Goal: Task Accomplishment & Management: Use online tool/utility

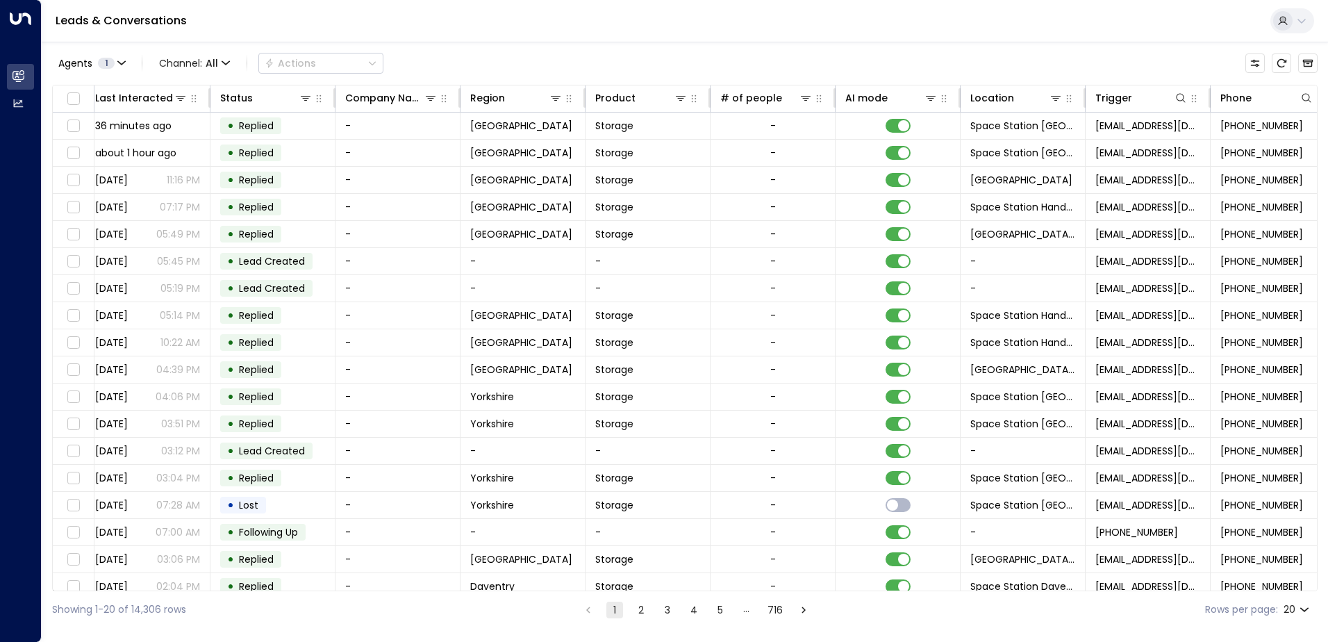
scroll to position [0, 263]
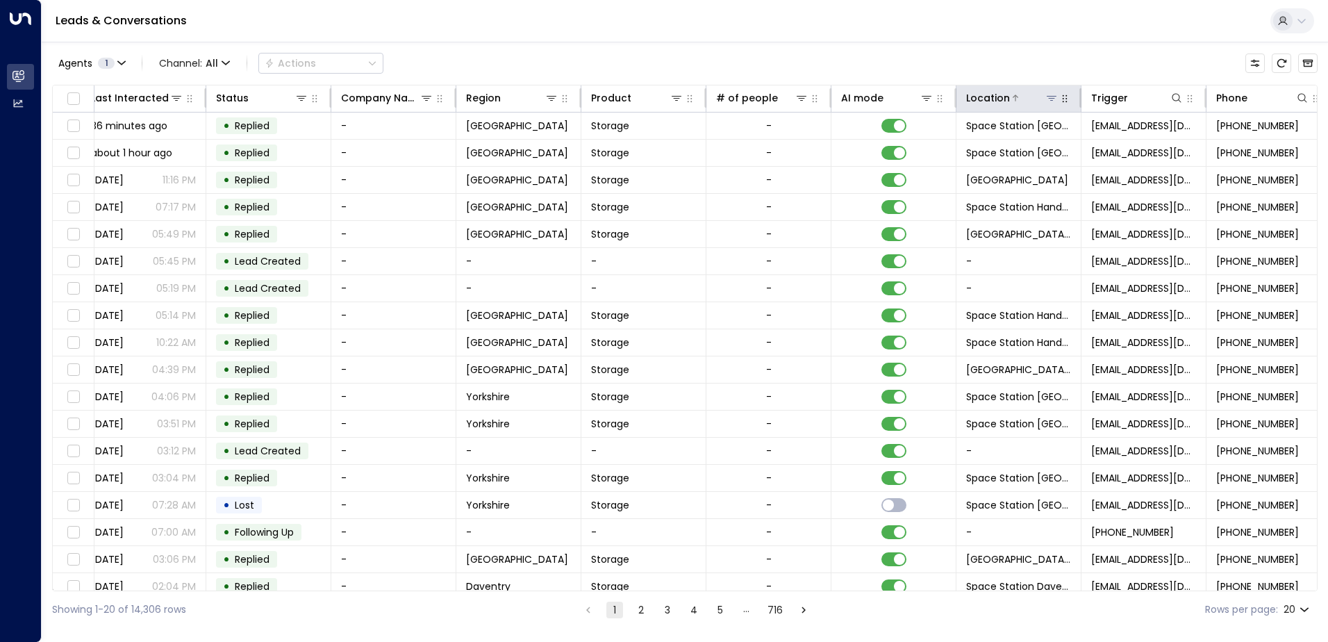
click at [1054, 99] on icon at bounding box center [1051, 97] width 11 height 11
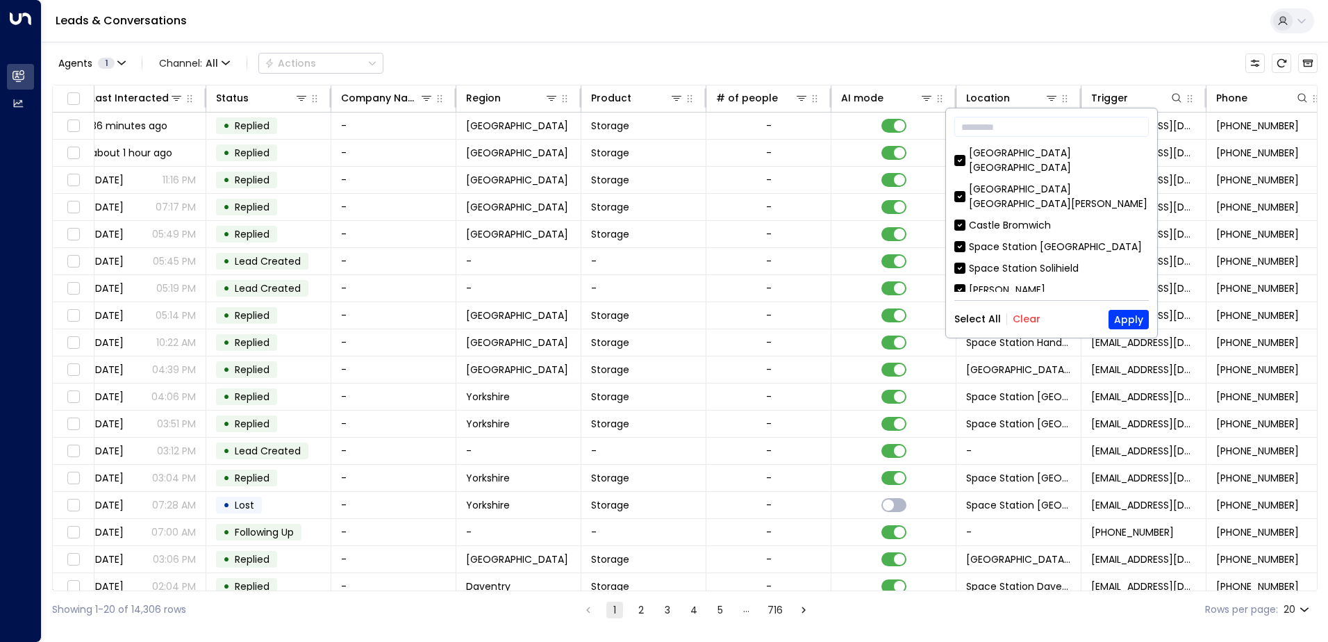
click at [1022, 320] on button "Clear" at bounding box center [1027, 318] width 28 height 11
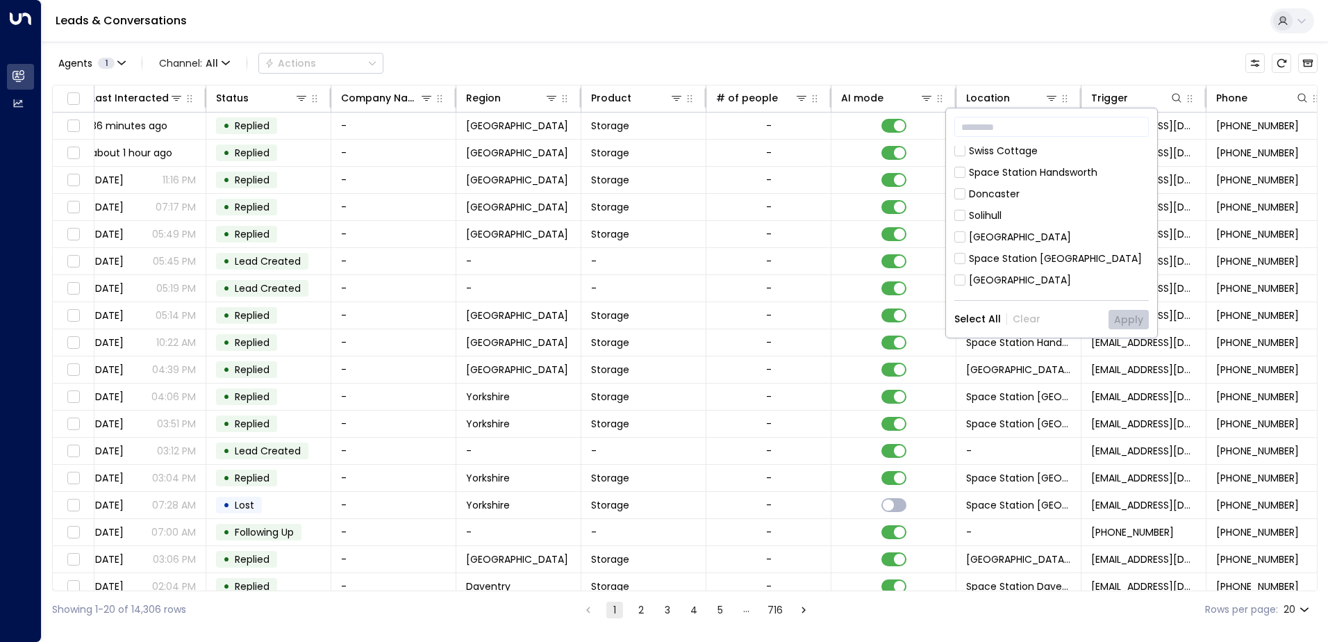
scroll to position [417, 0]
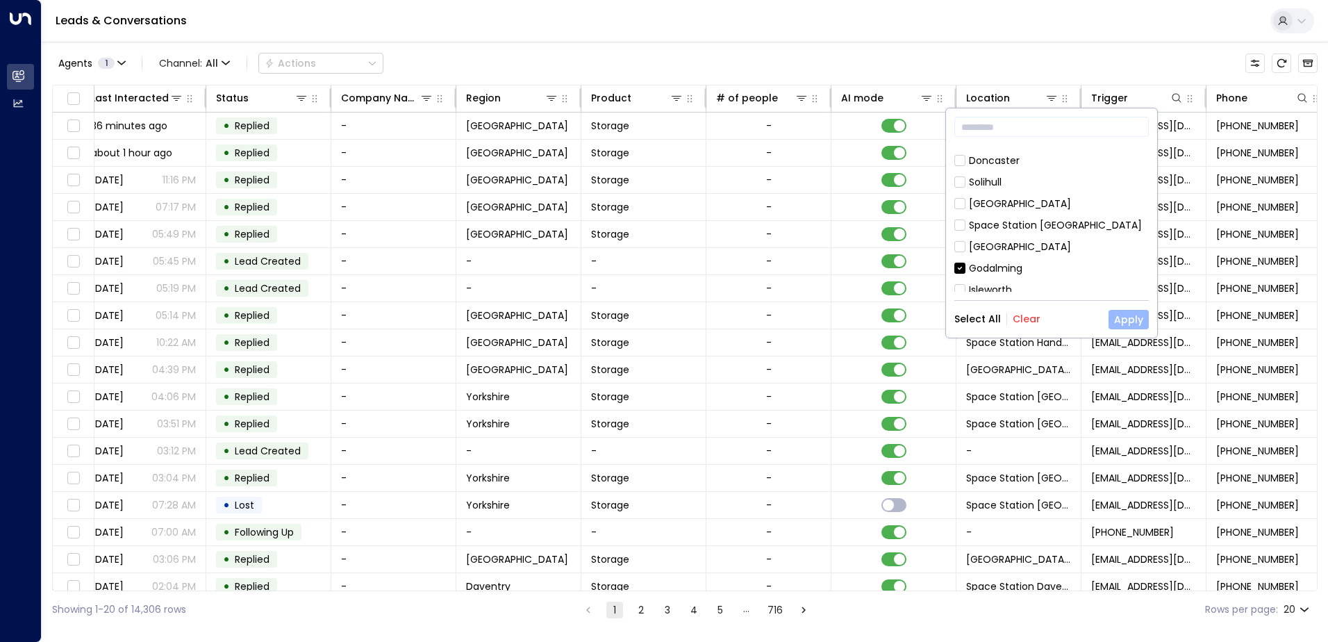
click at [1126, 321] on button "Apply" at bounding box center [1128, 319] width 40 height 19
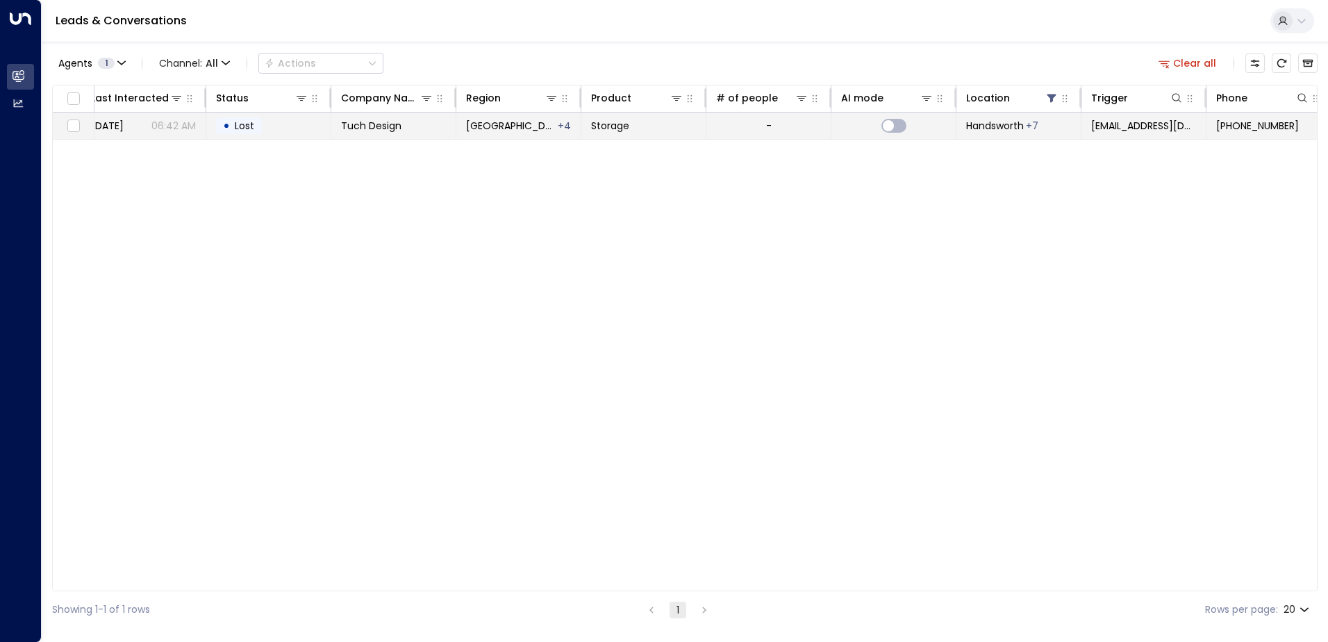
click at [1001, 127] on span "Handsworth" at bounding box center [995, 126] width 58 height 14
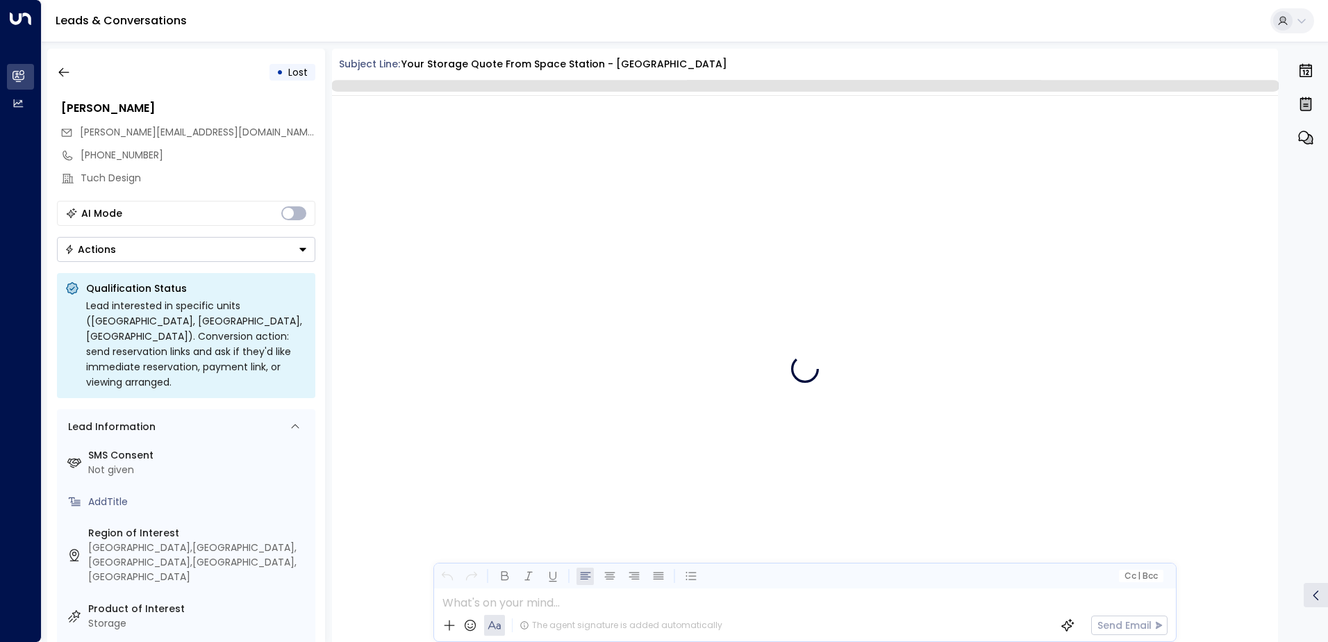
scroll to position [2162, 0]
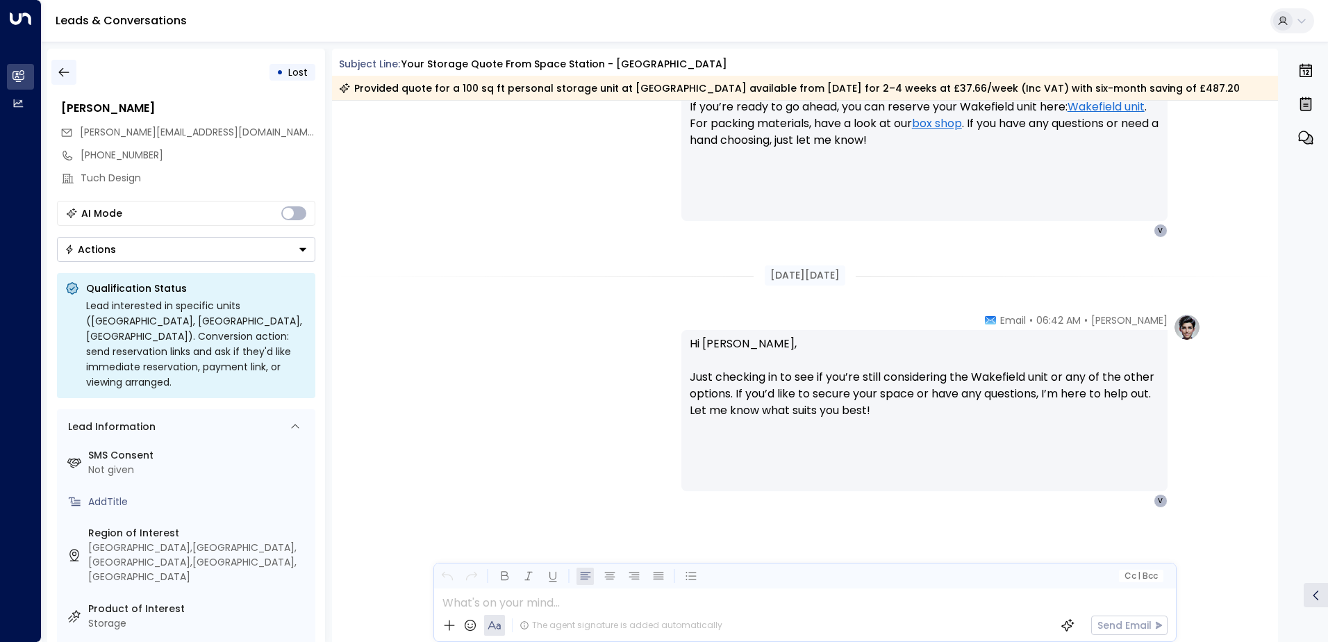
click at [58, 67] on icon "button" at bounding box center [64, 72] width 14 height 14
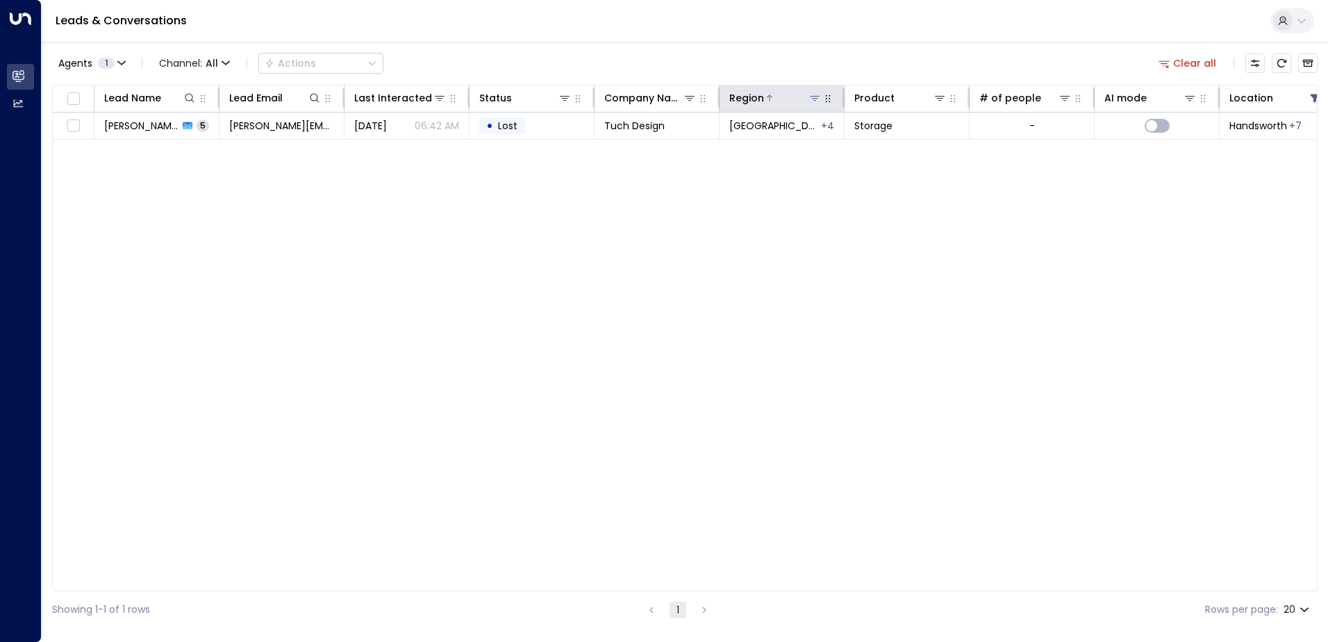
click at [814, 97] on icon at bounding box center [814, 97] width 11 height 11
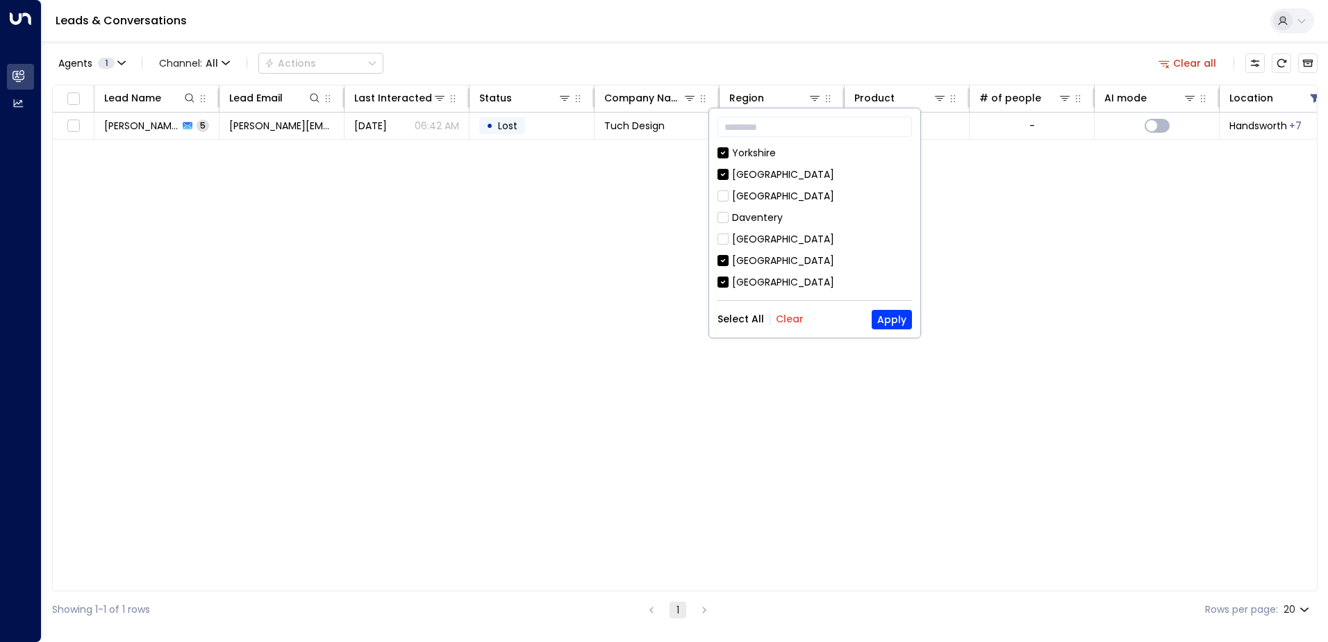
click at [788, 319] on button "Clear" at bounding box center [790, 318] width 28 height 11
click at [894, 318] on button "Apply" at bounding box center [892, 319] width 40 height 19
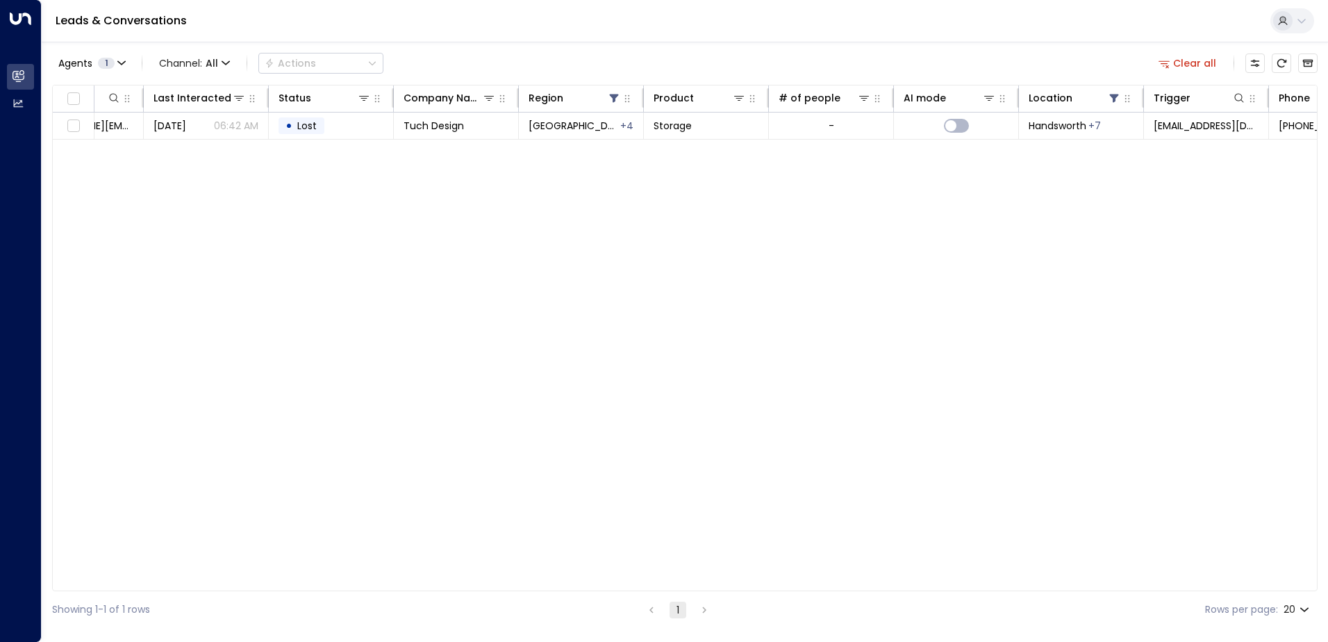
scroll to position [0, 208]
click at [1107, 98] on icon at bounding box center [1107, 98] width 9 height 8
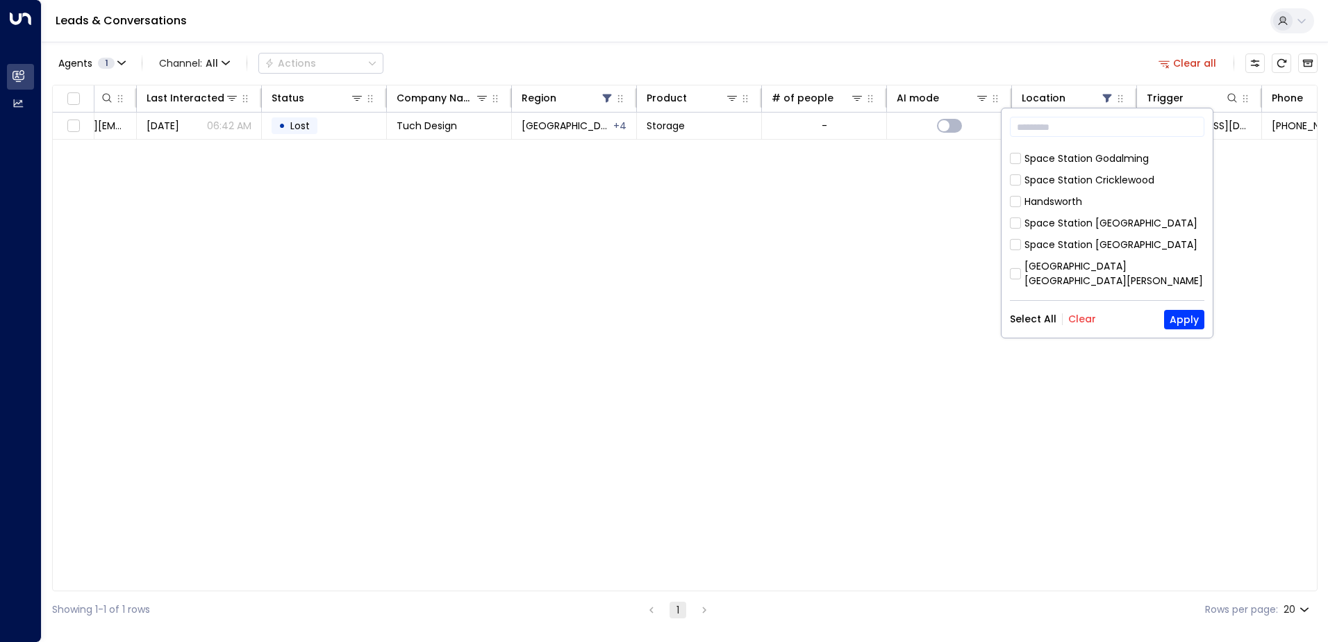
scroll to position [773, 0]
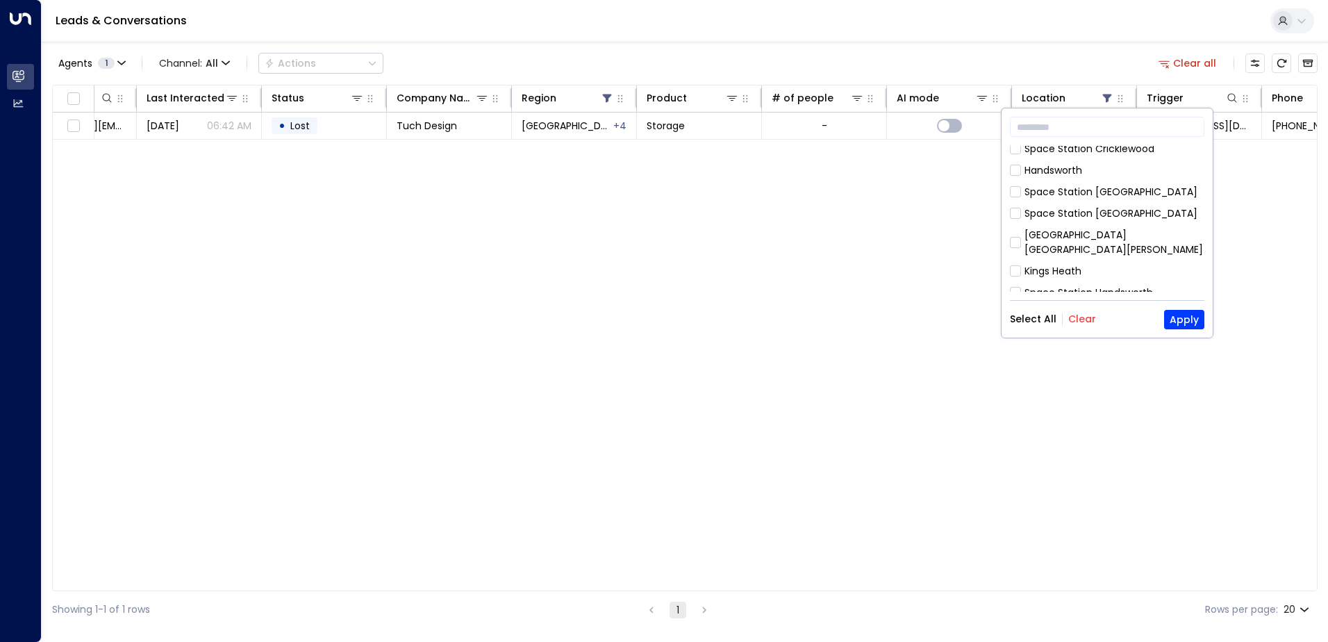
click at [1082, 320] on button "Clear" at bounding box center [1082, 318] width 28 height 11
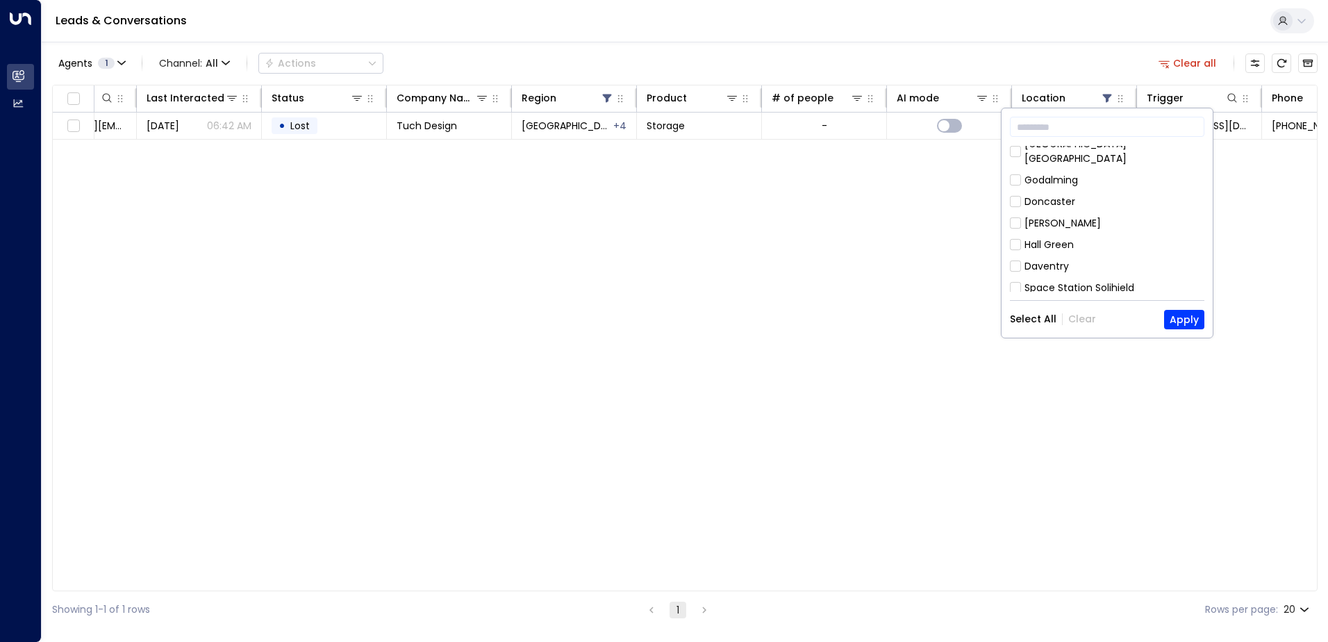
scroll to position [148, 0]
click at [1035, 242] on div "Godalming" at bounding box center [1050, 249] width 53 height 15
click at [1190, 318] on button "Apply" at bounding box center [1184, 319] width 40 height 19
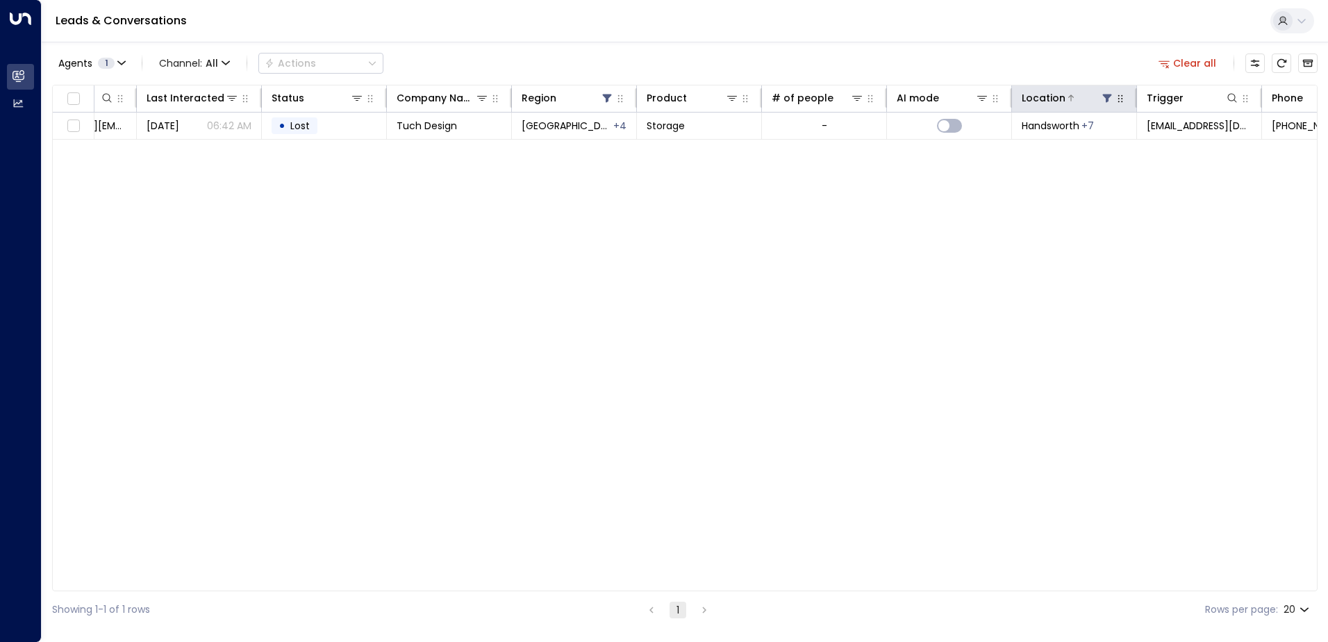
click at [1108, 101] on icon at bounding box center [1106, 97] width 11 height 11
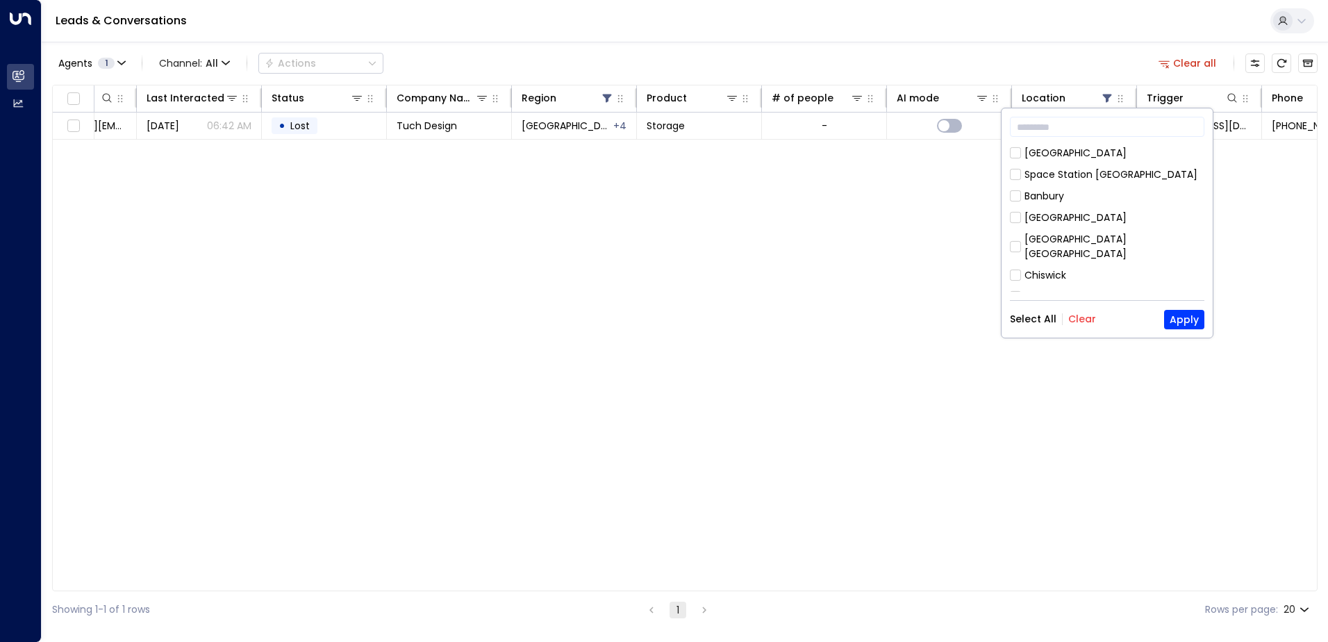
click at [1080, 319] on button "Clear" at bounding box center [1082, 318] width 28 height 11
click at [1035, 318] on button "Select All" at bounding box center [1033, 318] width 47 height 11
click at [1190, 320] on button "Apply" at bounding box center [1184, 319] width 40 height 19
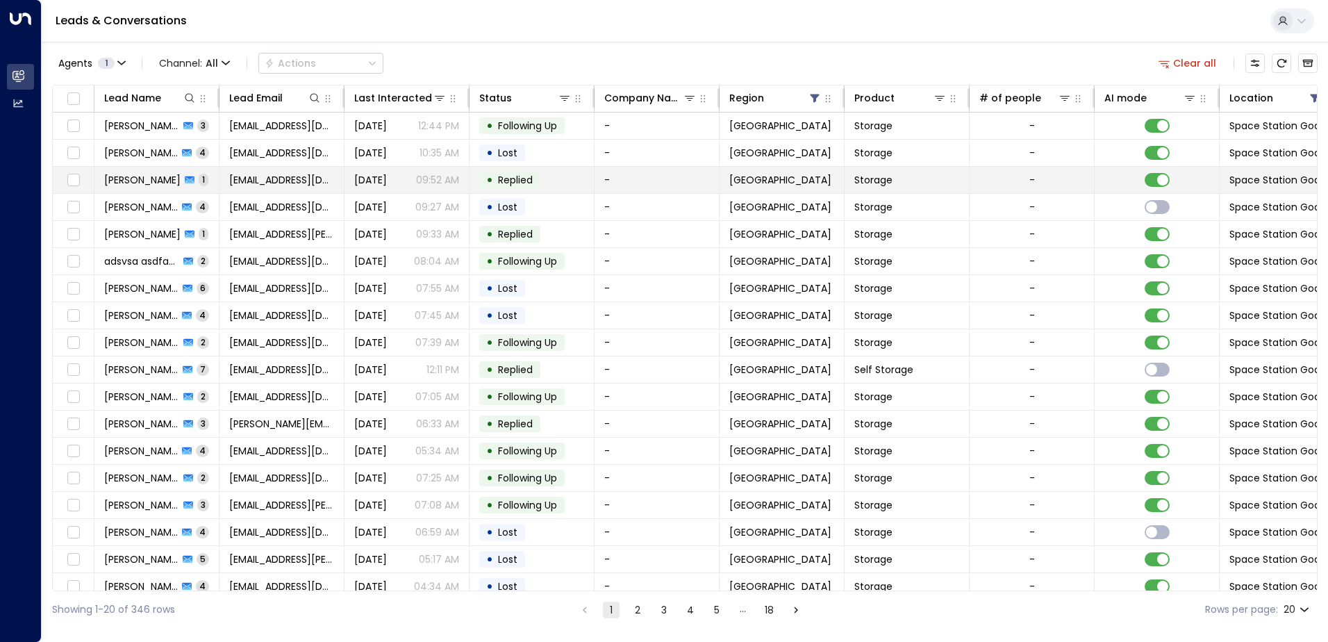
click at [516, 178] on span "Replied" at bounding box center [515, 180] width 35 height 14
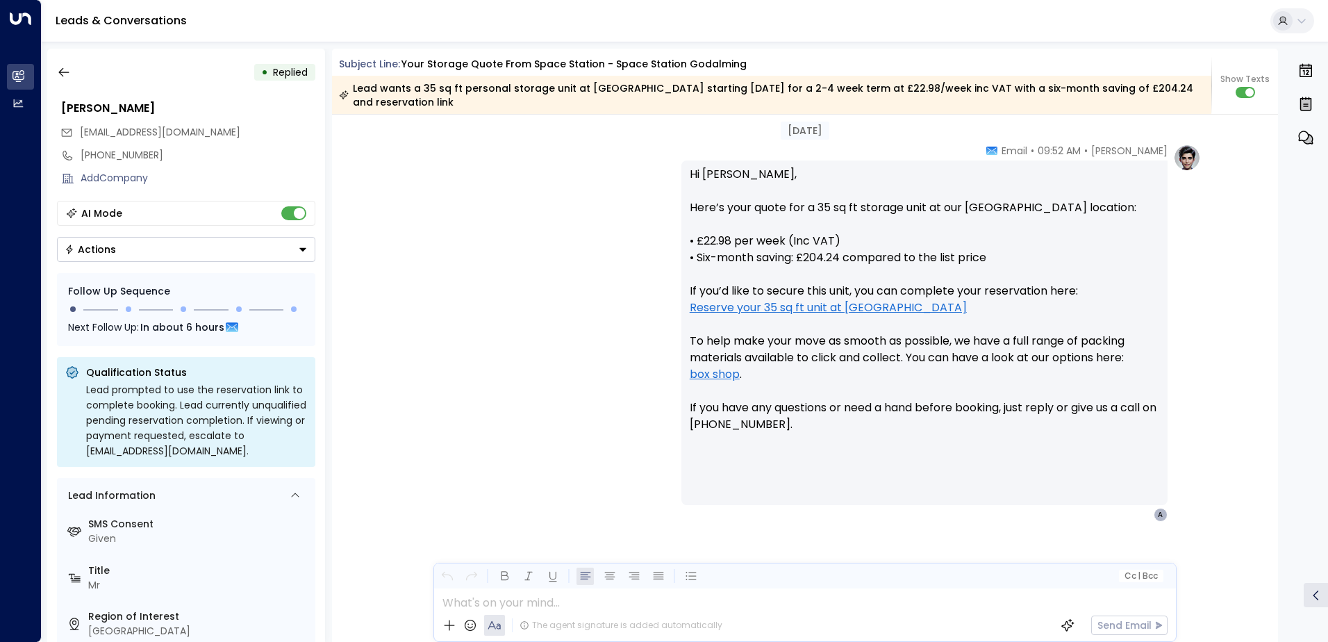
scroll to position [1178, 0]
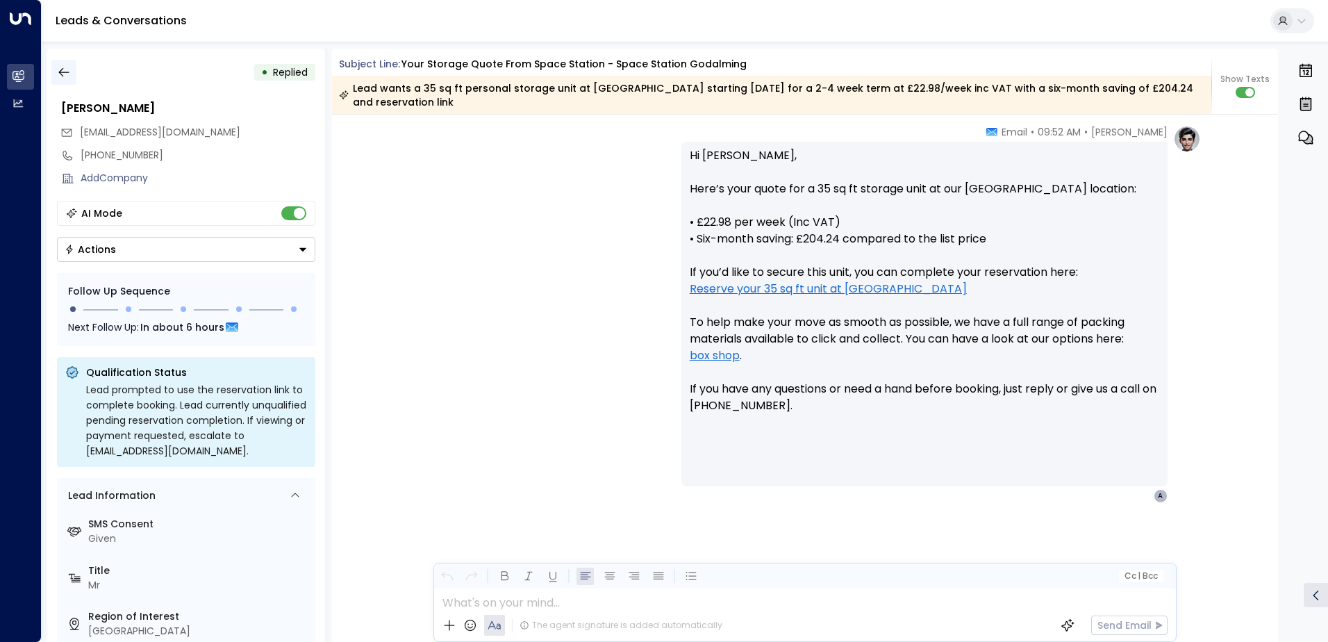
click at [64, 70] on icon "button" at bounding box center [64, 72] width 14 height 14
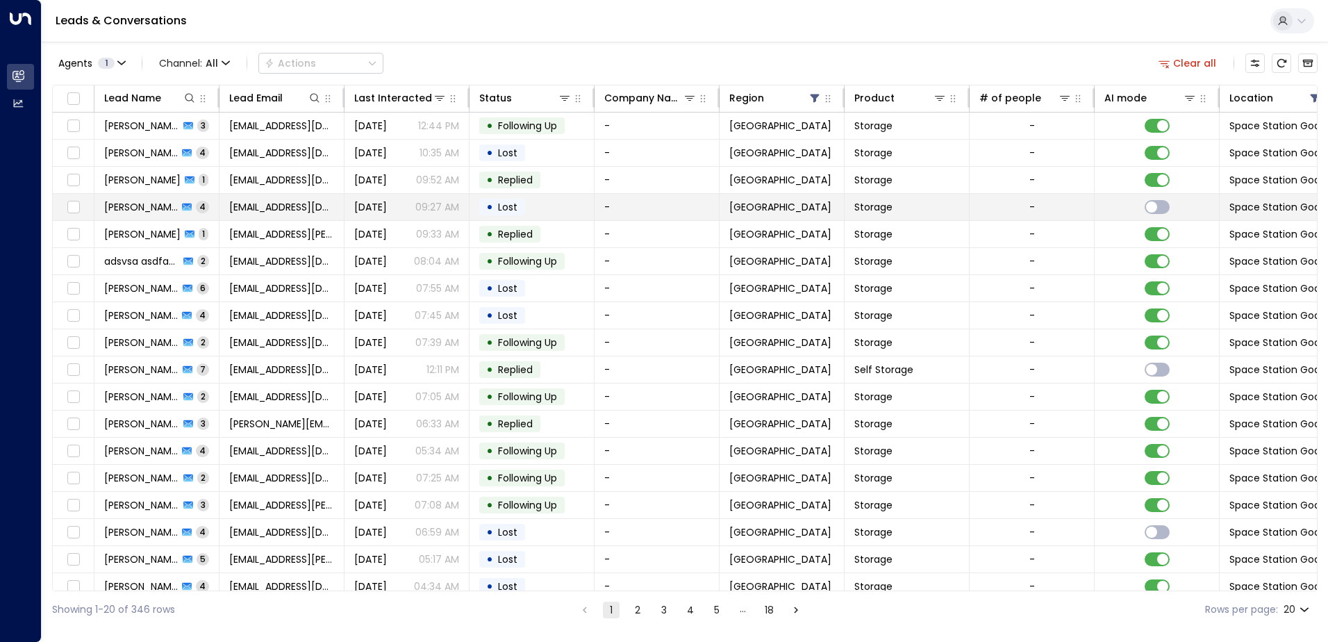
click at [503, 202] on span "Lost" at bounding box center [507, 207] width 19 height 14
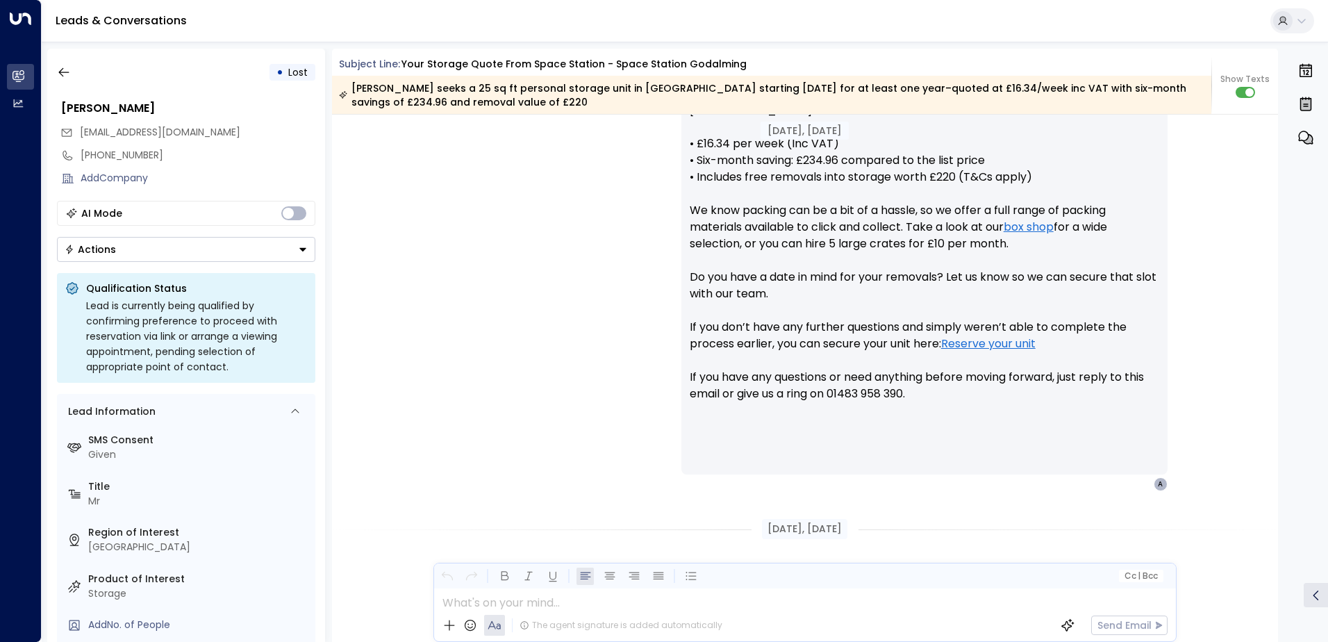
scroll to position [413, 0]
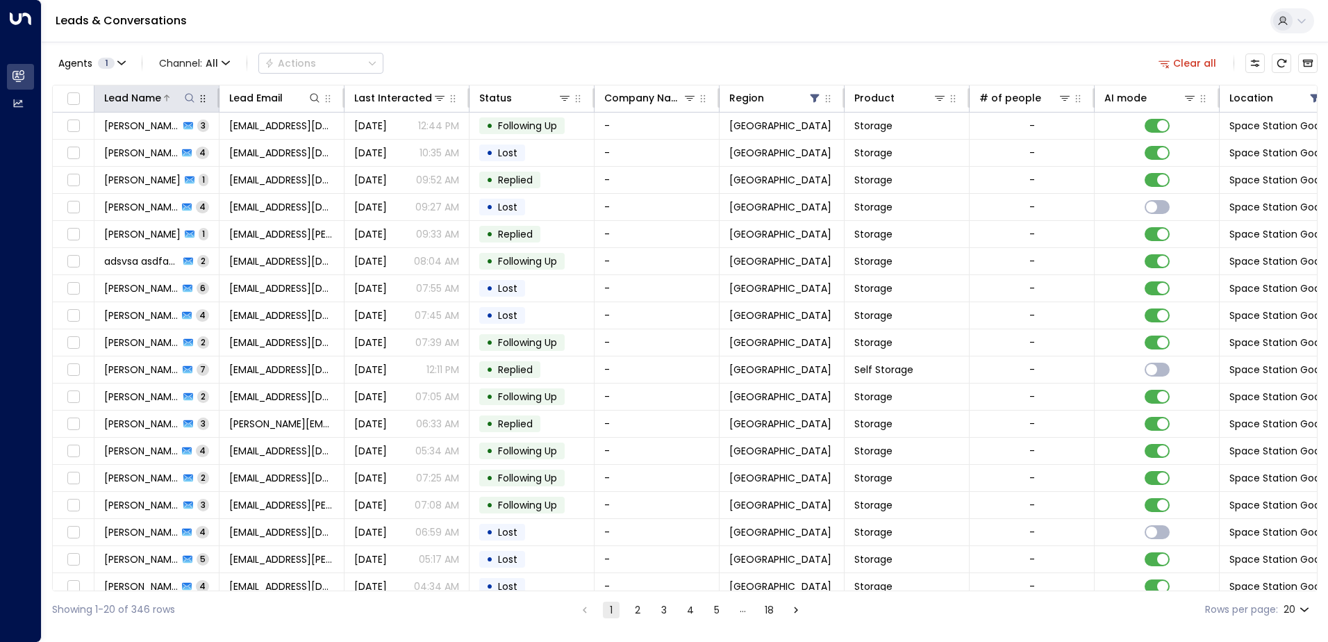
click at [188, 97] on icon at bounding box center [189, 97] width 11 height 11
type input "*****"
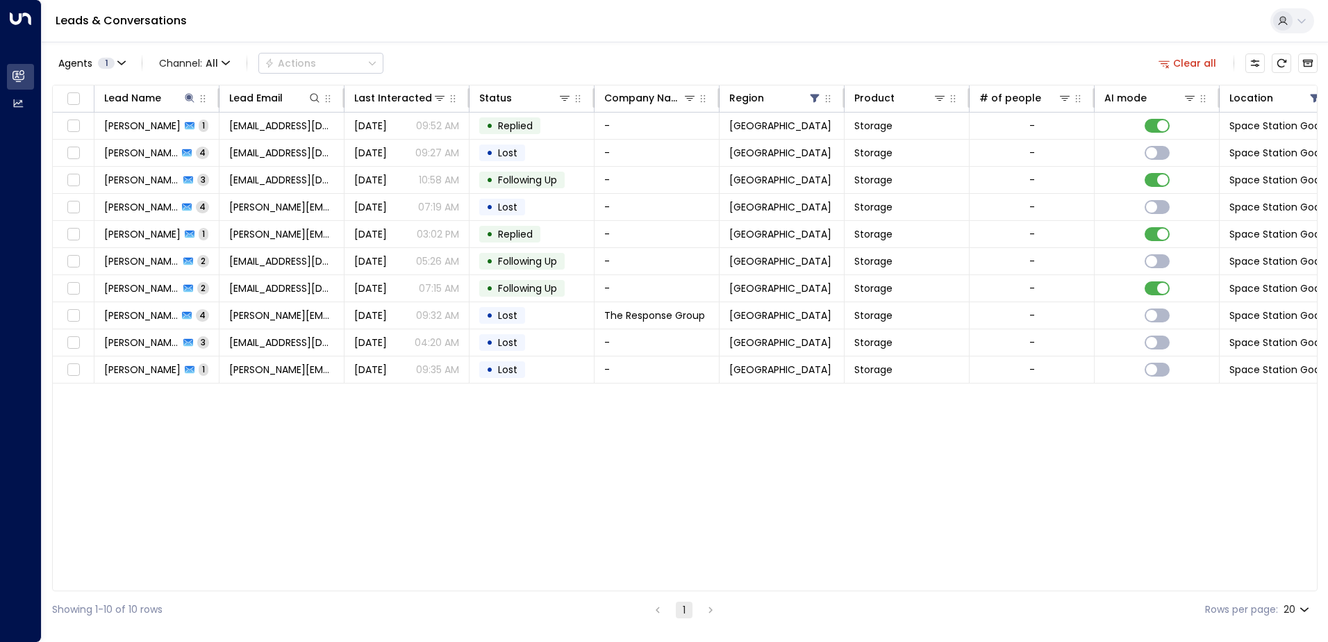
click at [258, 438] on div "Lead Name Lead Email Last Interacted Status Company Name Region Product # of pe…" at bounding box center [684, 338] width 1265 height 506
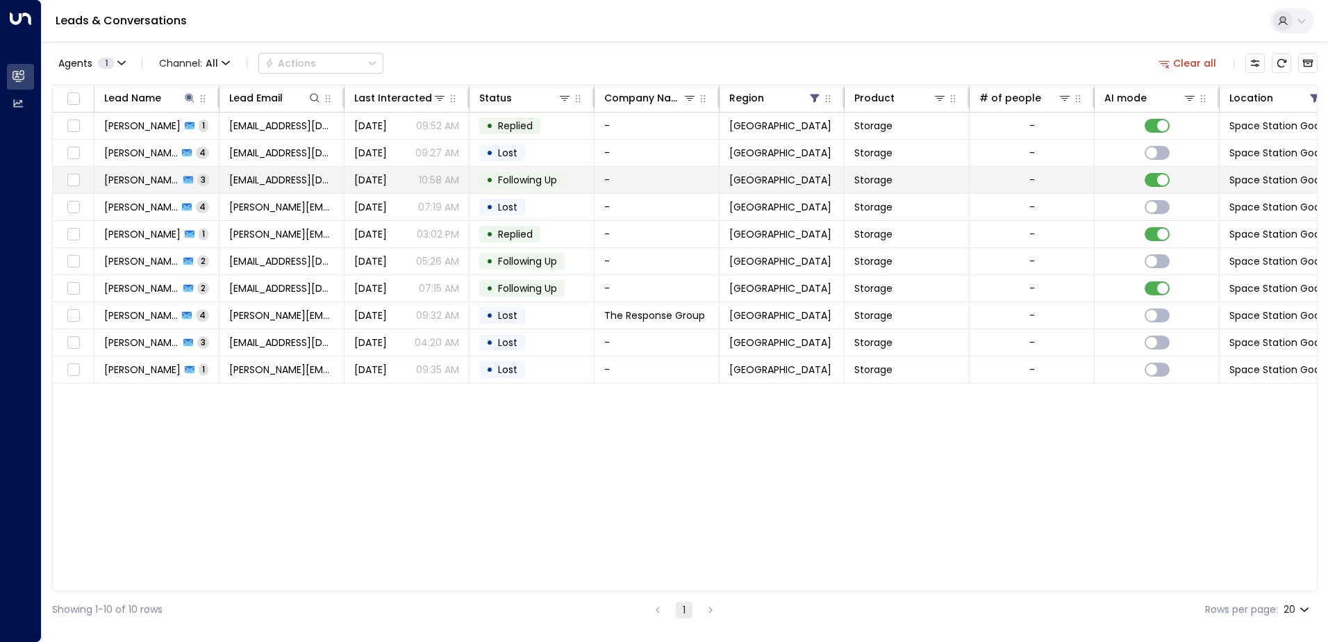
click at [510, 178] on span "Following Up" at bounding box center [527, 180] width 59 height 14
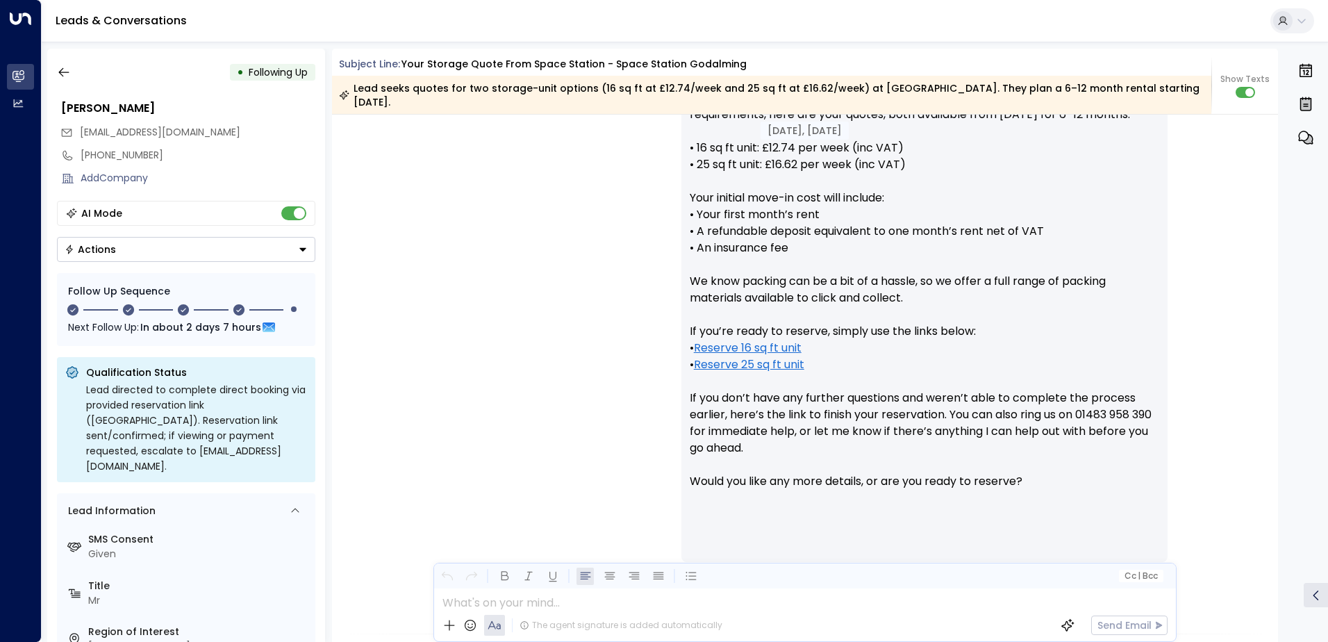
scroll to position [574, 0]
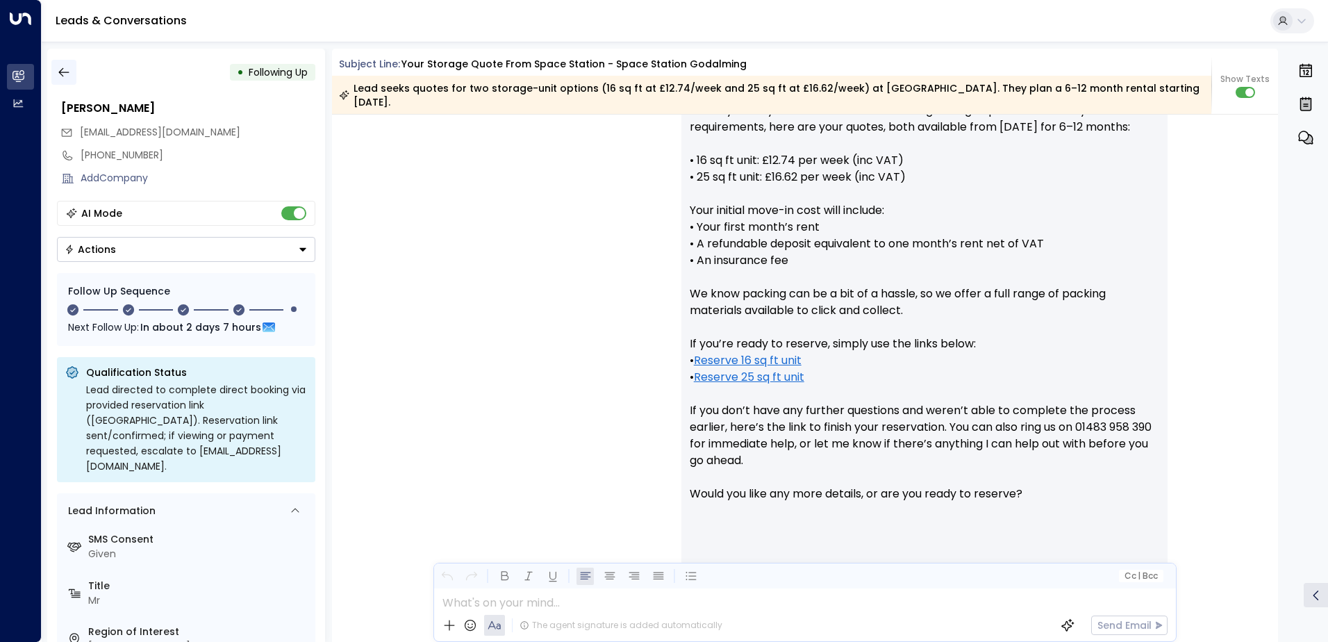
click at [62, 74] on icon "button" at bounding box center [64, 72] width 14 height 14
